Goal: Complete application form

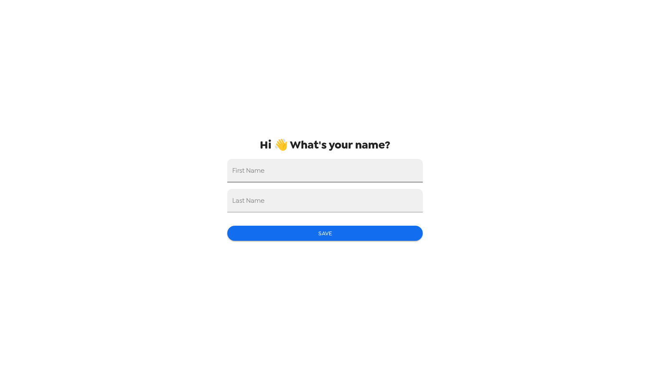
click at [293, 175] on input "First Name" at bounding box center [325, 170] width 196 height 23
type input "a"
type input "[PERSON_NAME]"
click at [269, 202] on input "Last Name" at bounding box center [325, 200] width 196 height 23
type input "Cryor"
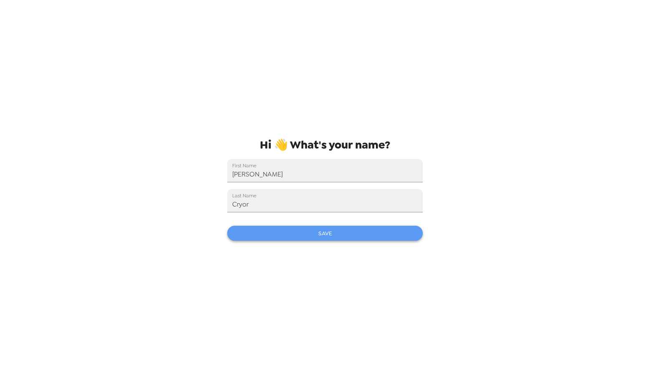
click at [329, 231] on button "Save" at bounding box center [325, 233] width 196 height 15
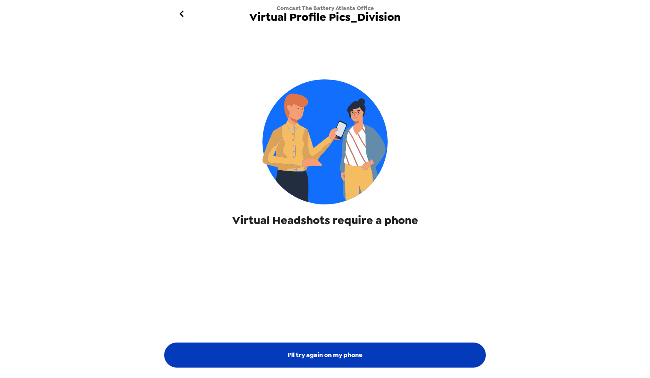
click at [324, 362] on button "I'll try again on my phone" at bounding box center [325, 355] width 322 height 25
